Goal: Transaction & Acquisition: Obtain resource

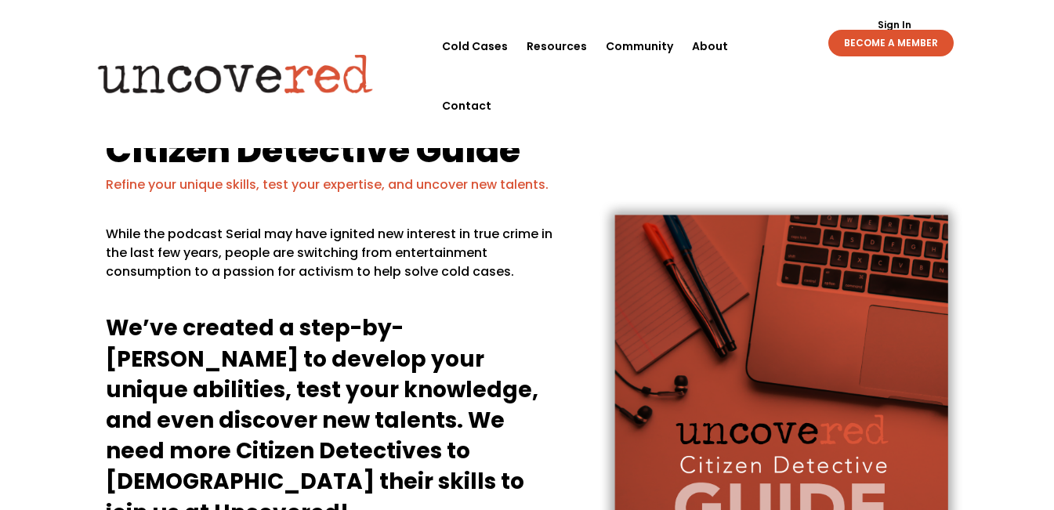
drag, startPoint x: 1062, startPoint y: 81, endPoint x: 1062, endPoint y: -68, distance: 149.7
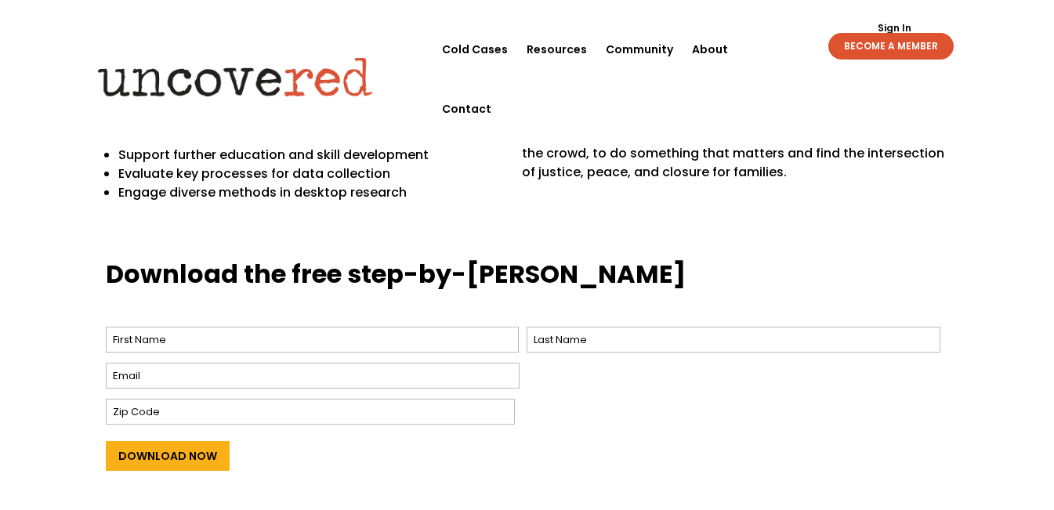
scroll to position [548, 0]
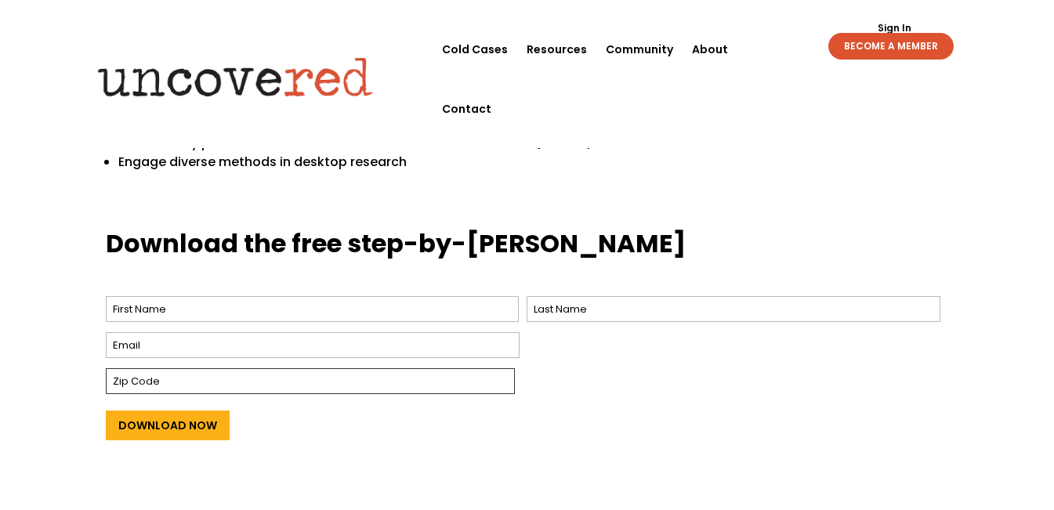
click at [191, 376] on input "Zip Code" at bounding box center [310, 381] width 409 height 26
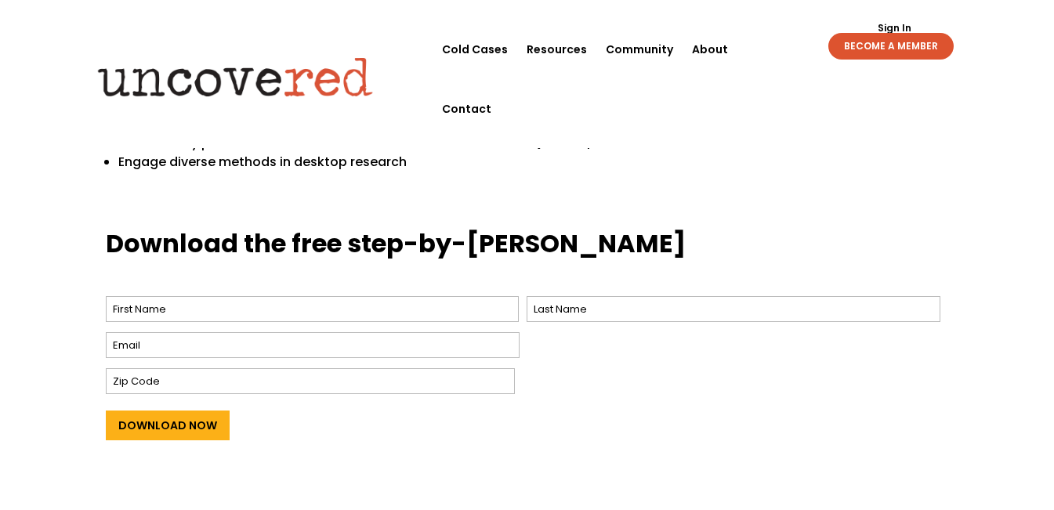
click at [524, 440] on div "Download Now" at bounding box center [527, 423] width 843 height 50
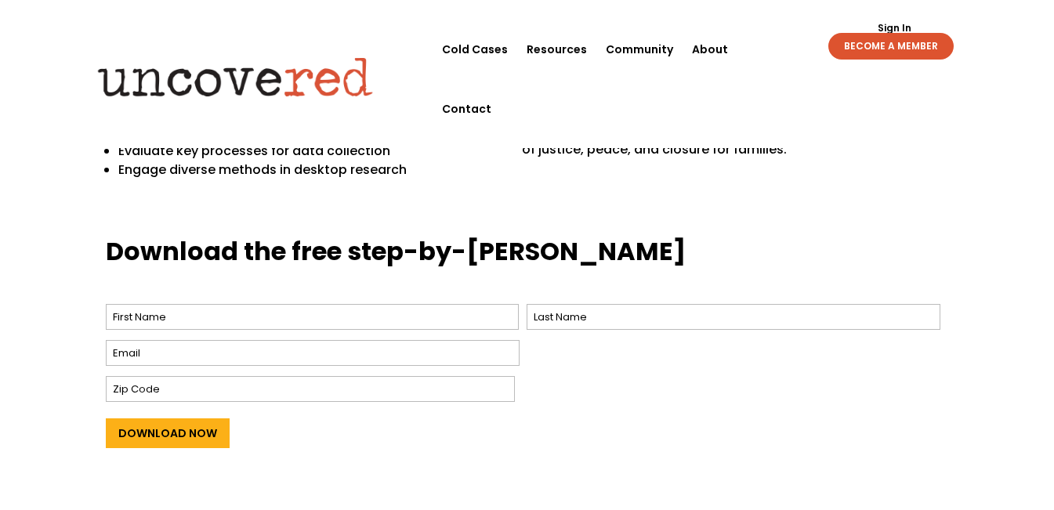
scroll to position [542, 0]
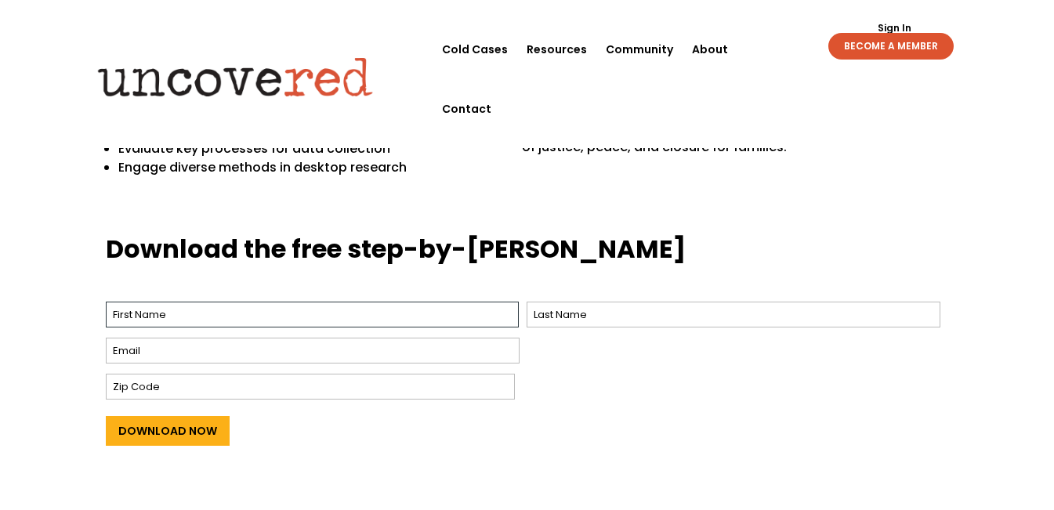
click at [327, 311] on input "First" at bounding box center [313, 315] width 414 height 26
type input "Fazlee"
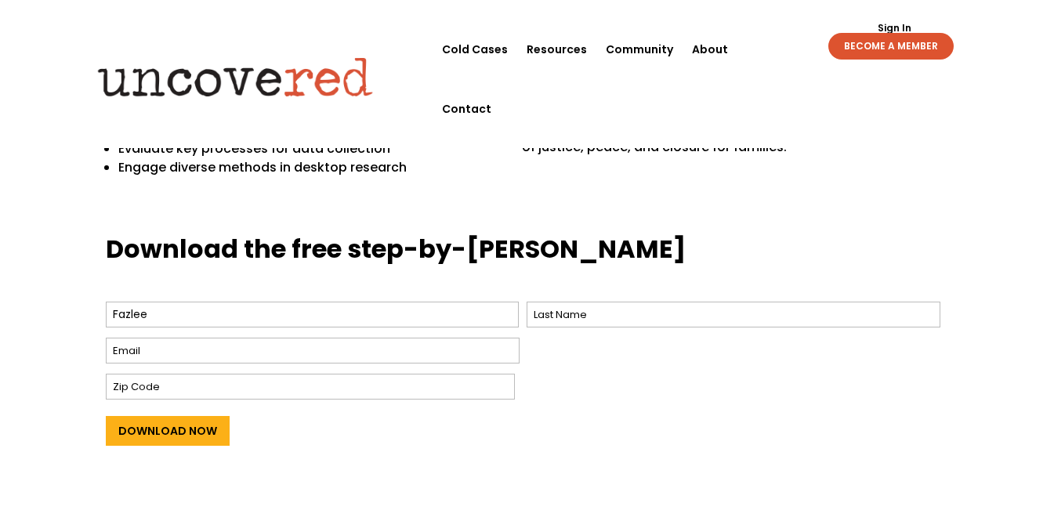
type input "Rabby"
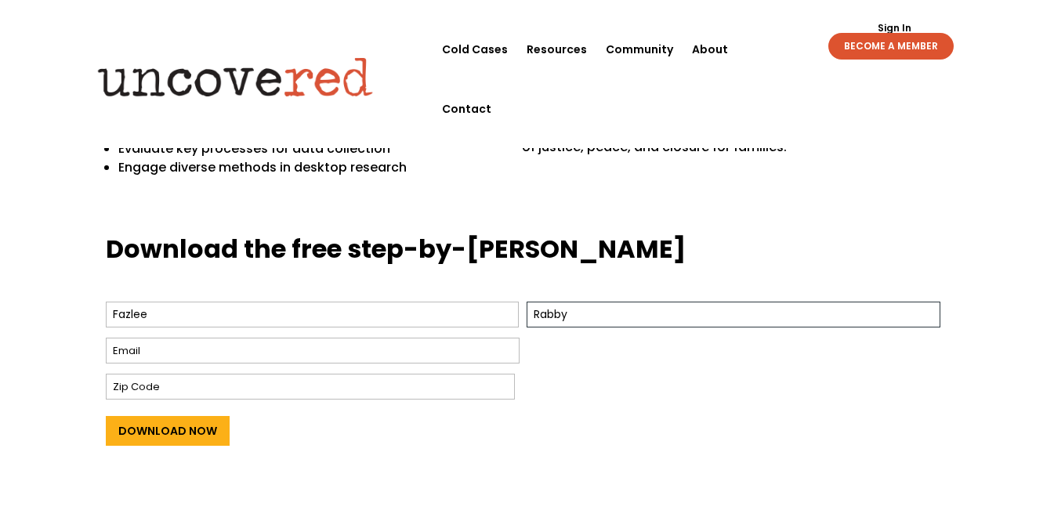
type input "[EMAIL_ADDRESS][DOMAIN_NAME]"
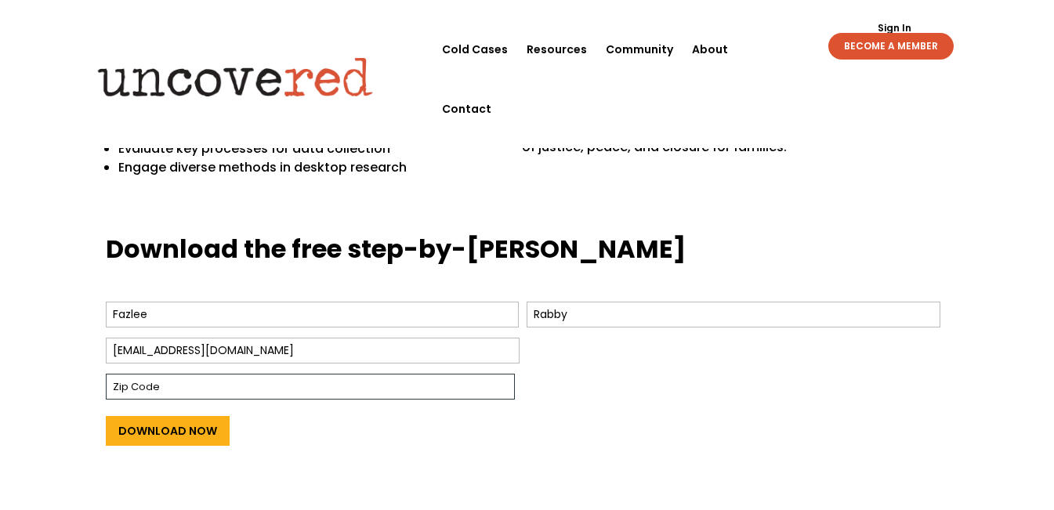
type input "1207"
drag, startPoint x: 171, startPoint y: 353, endPoint x: 0, endPoint y: 346, distance: 171.0
click at [0, 346] on div "Download the free step-by-[PERSON_NAME] Name * Fazlee First Rabby Last Email * …" at bounding box center [527, 370] width 1054 height 319
type input "[EMAIL_ADDRESS][DOMAIN_NAME]"
drag, startPoint x: 360, startPoint y: 434, endPoint x: 308, endPoint y: 436, distance: 52.5
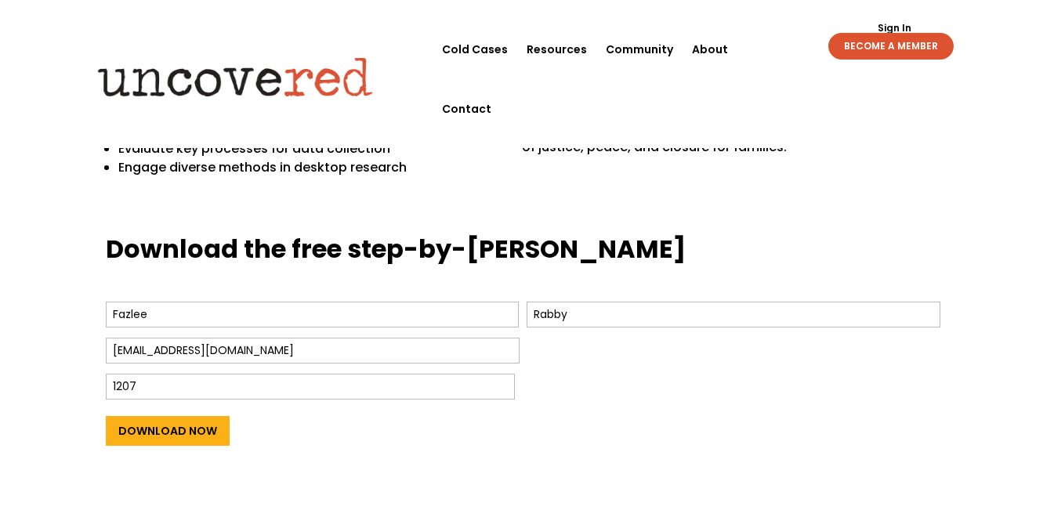
click at [357, 434] on div "Download Now" at bounding box center [527, 429] width 843 height 50
click at [194, 431] on input "Download Now" at bounding box center [168, 431] width 124 height 30
click at [167, 432] on input "Download Now" at bounding box center [168, 431] width 124 height 30
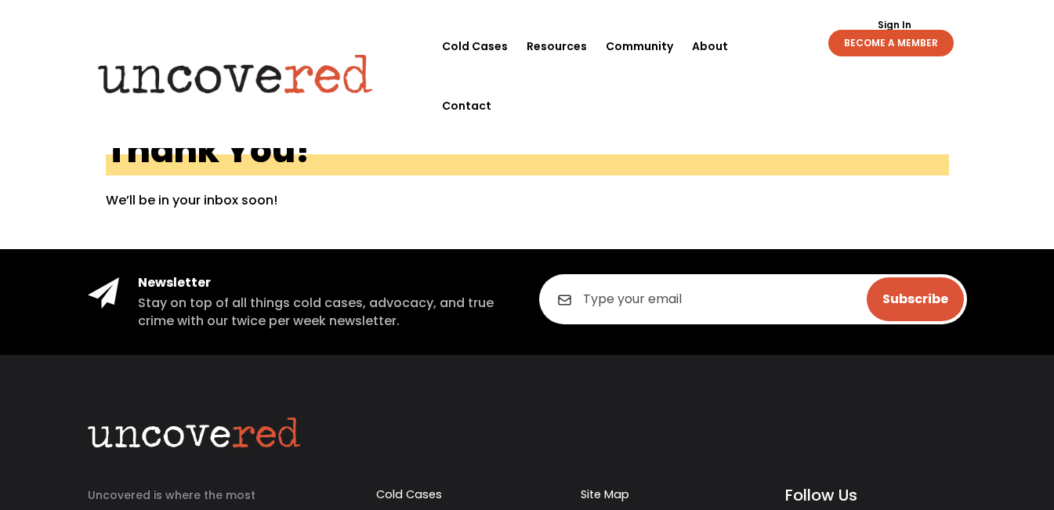
drag, startPoint x: 1060, startPoint y: 1, endPoint x: 697, endPoint y: 117, distance: 381.6
click at [697, 117] on div "Thank You! We’ll be in your inbox soon!" at bounding box center [527, 181] width 843 height 135
